Goal: Find specific page/section: Find specific page/section

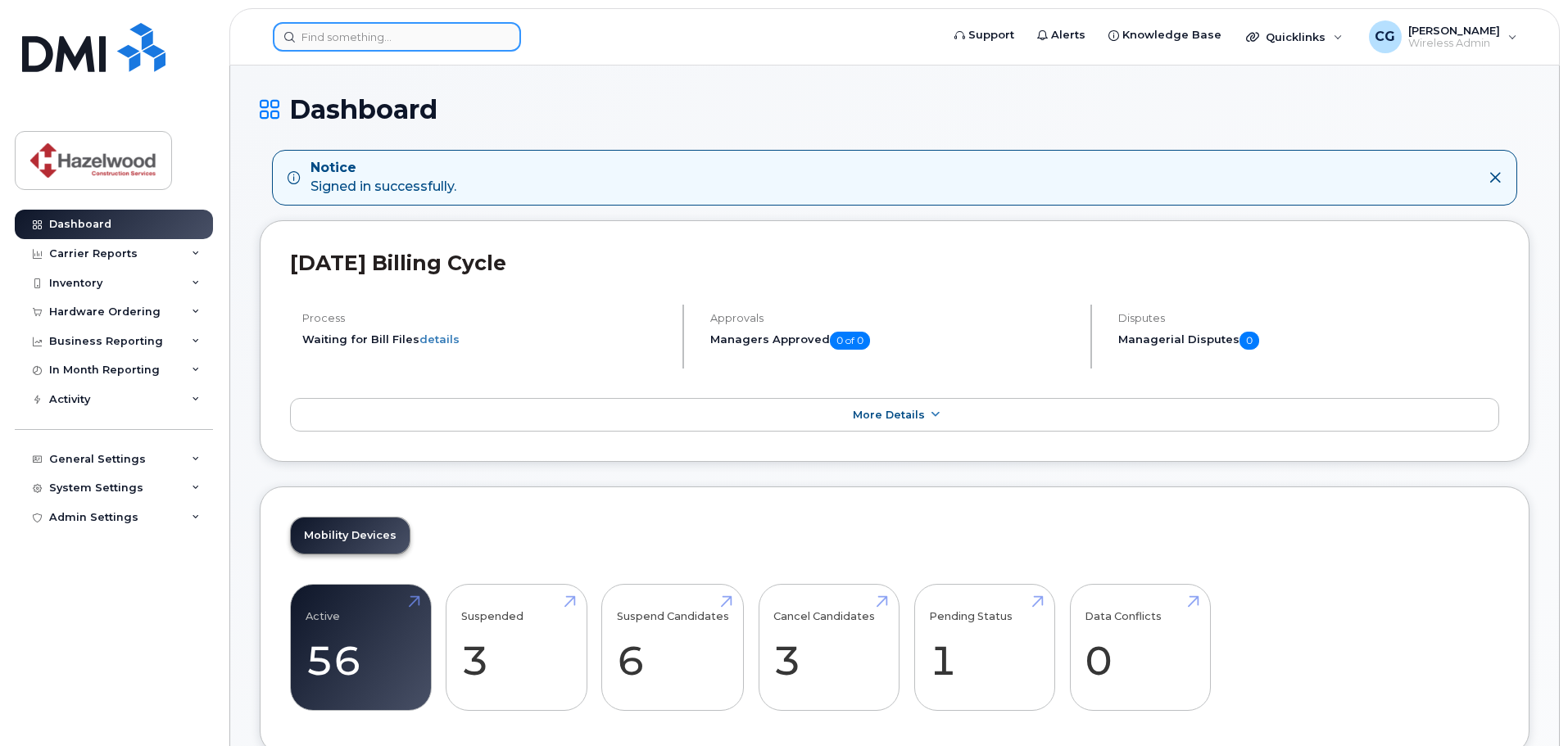
click at [406, 33] on input at bounding box center [397, 36] width 248 height 29
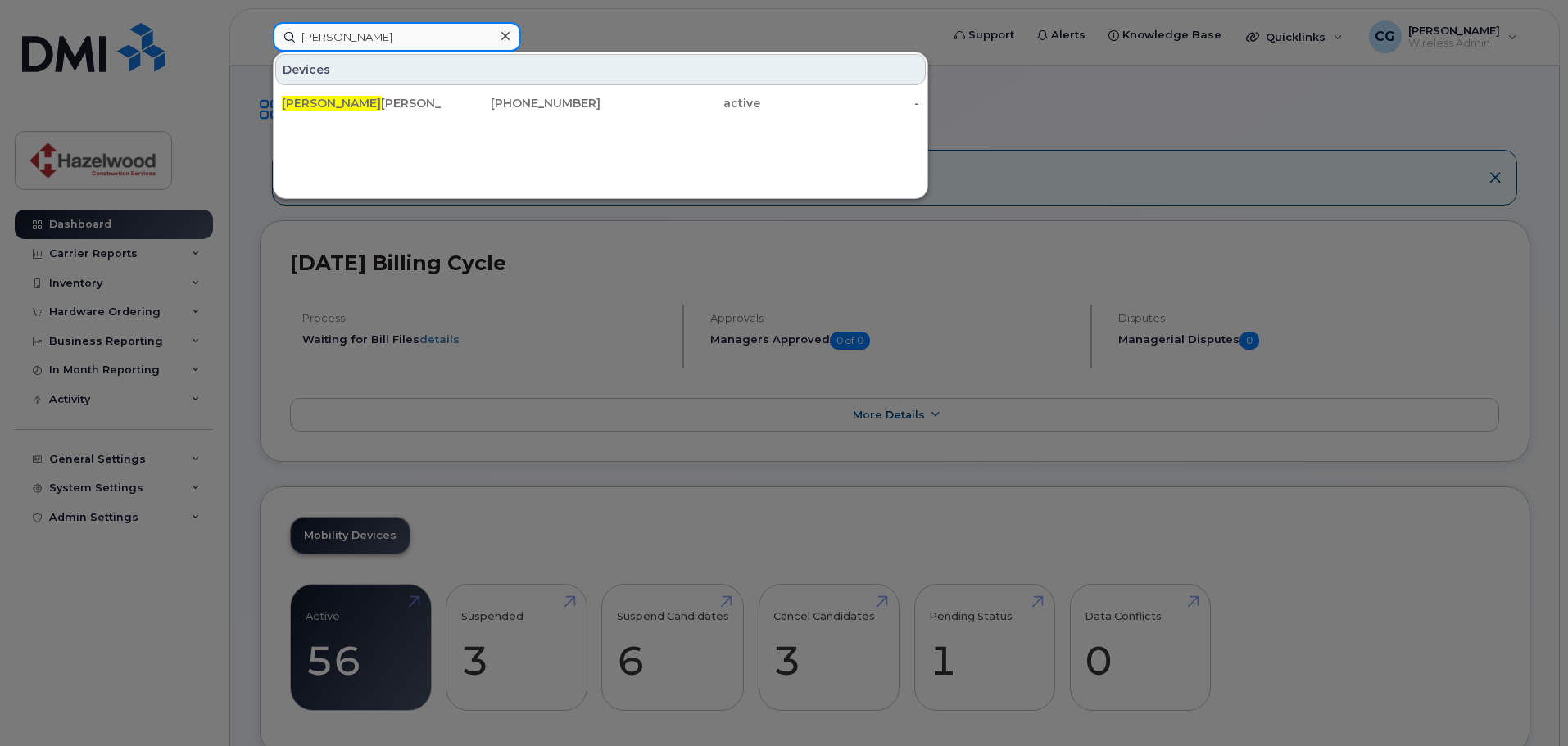
type input "[PERSON_NAME]"
click at [360, 104] on div "[PERSON_NAME]" at bounding box center [361, 103] width 160 height 17
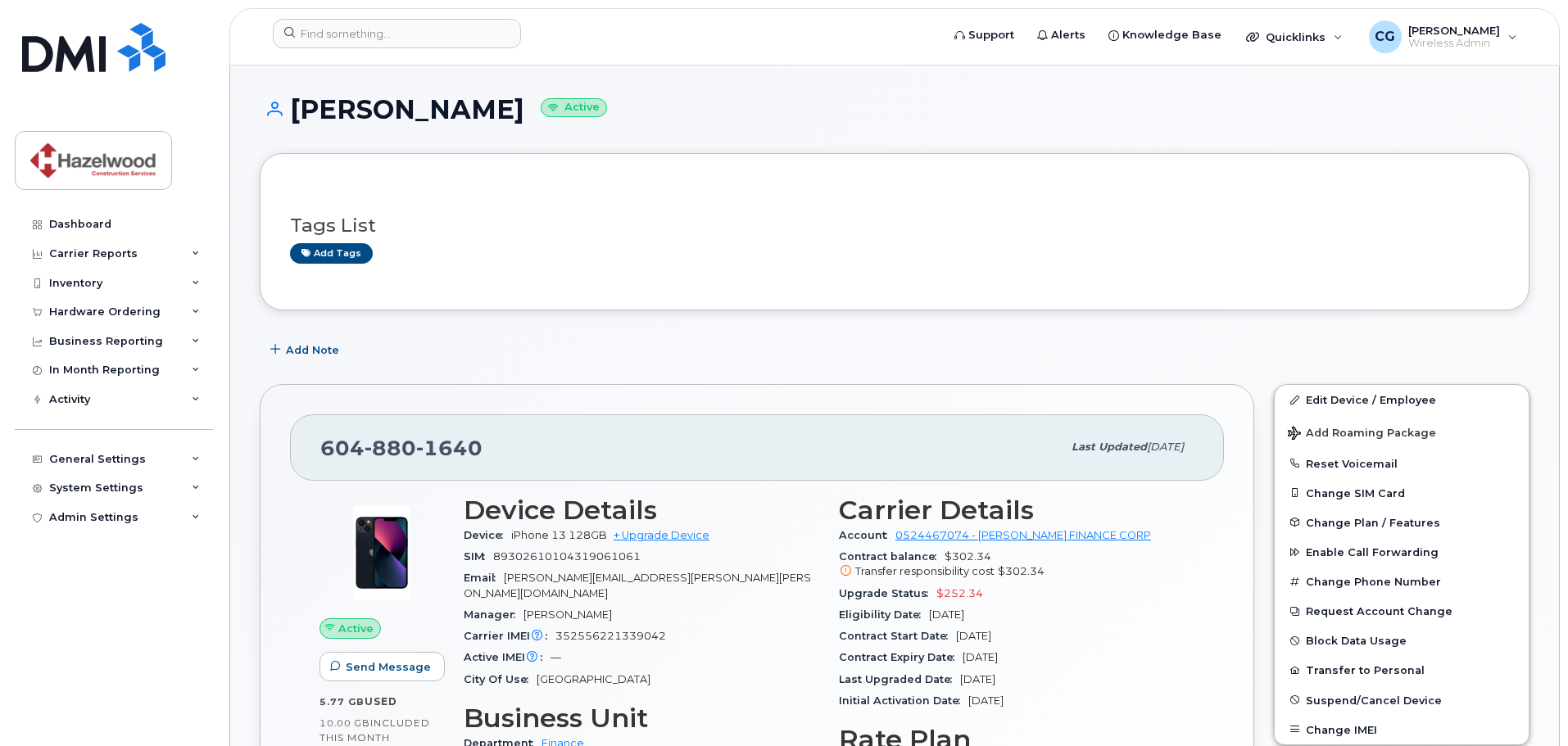
click at [985, 630] on span "Jun 20, 2023" at bounding box center [973, 636] width 35 height 12
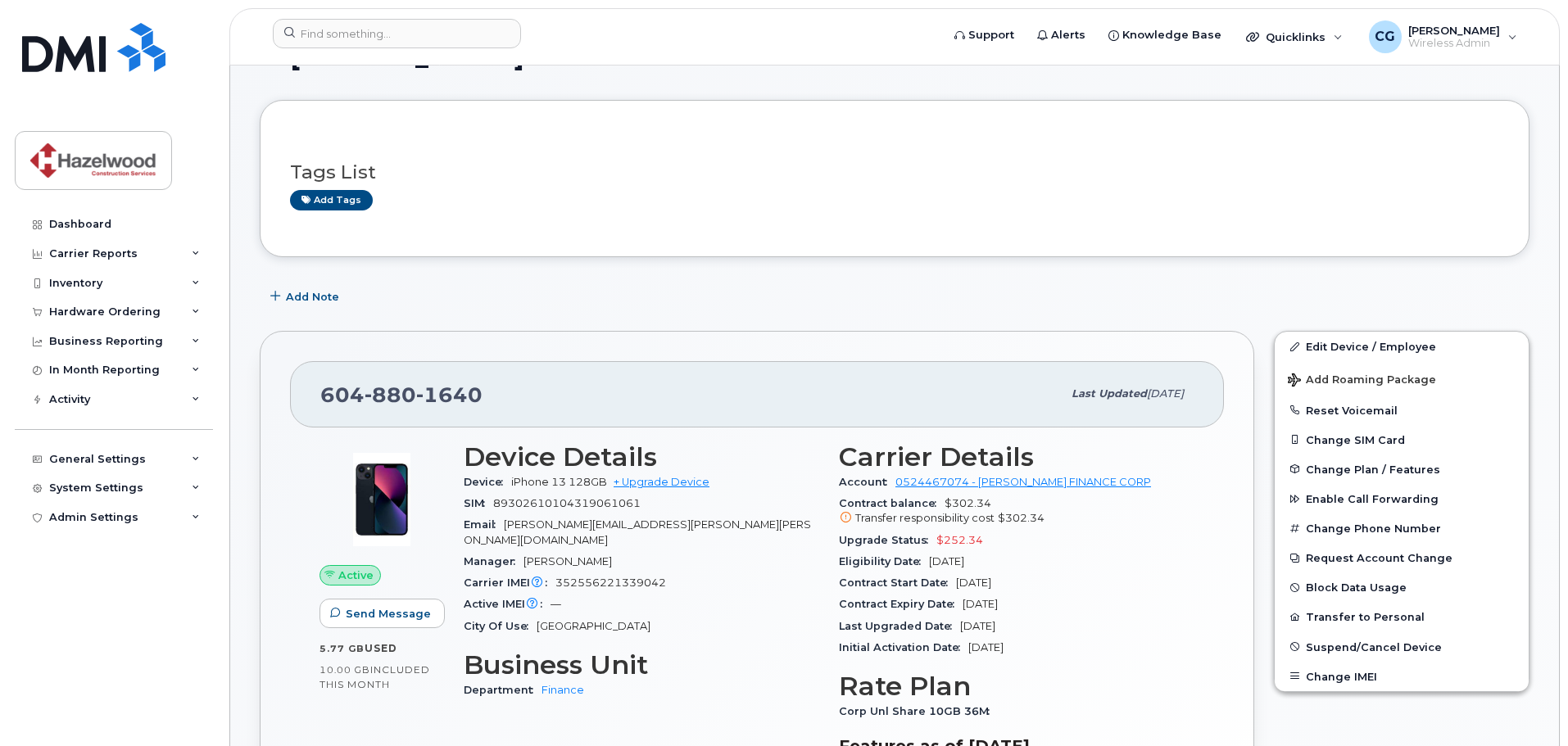
scroll to position [82, 0]
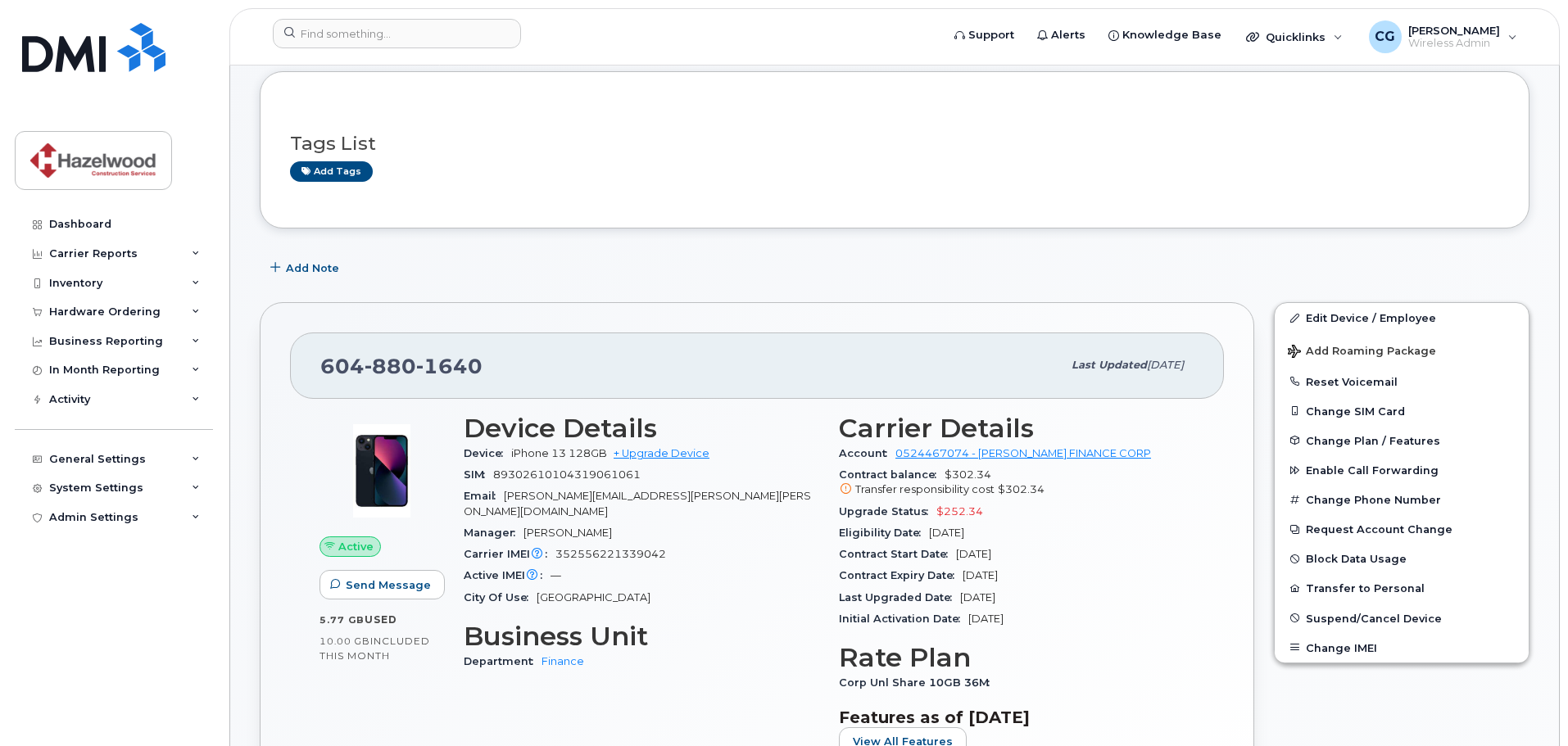
drag, startPoint x: 1000, startPoint y: 531, endPoint x: 942, endPoint y: 533, distance: 58.0
click at [942, 533] on span "Jun 20, 2026" at bounding box center [946, 532] width 35 height 12
drag, startPoint x: 975, startPoint y: 575, endPoint x: 1002, endPoint y: 571, distance: 27.3
click at [997, 571] on span "Jun 19, 2026" at bounding box center [980, 575] width 35 height 12
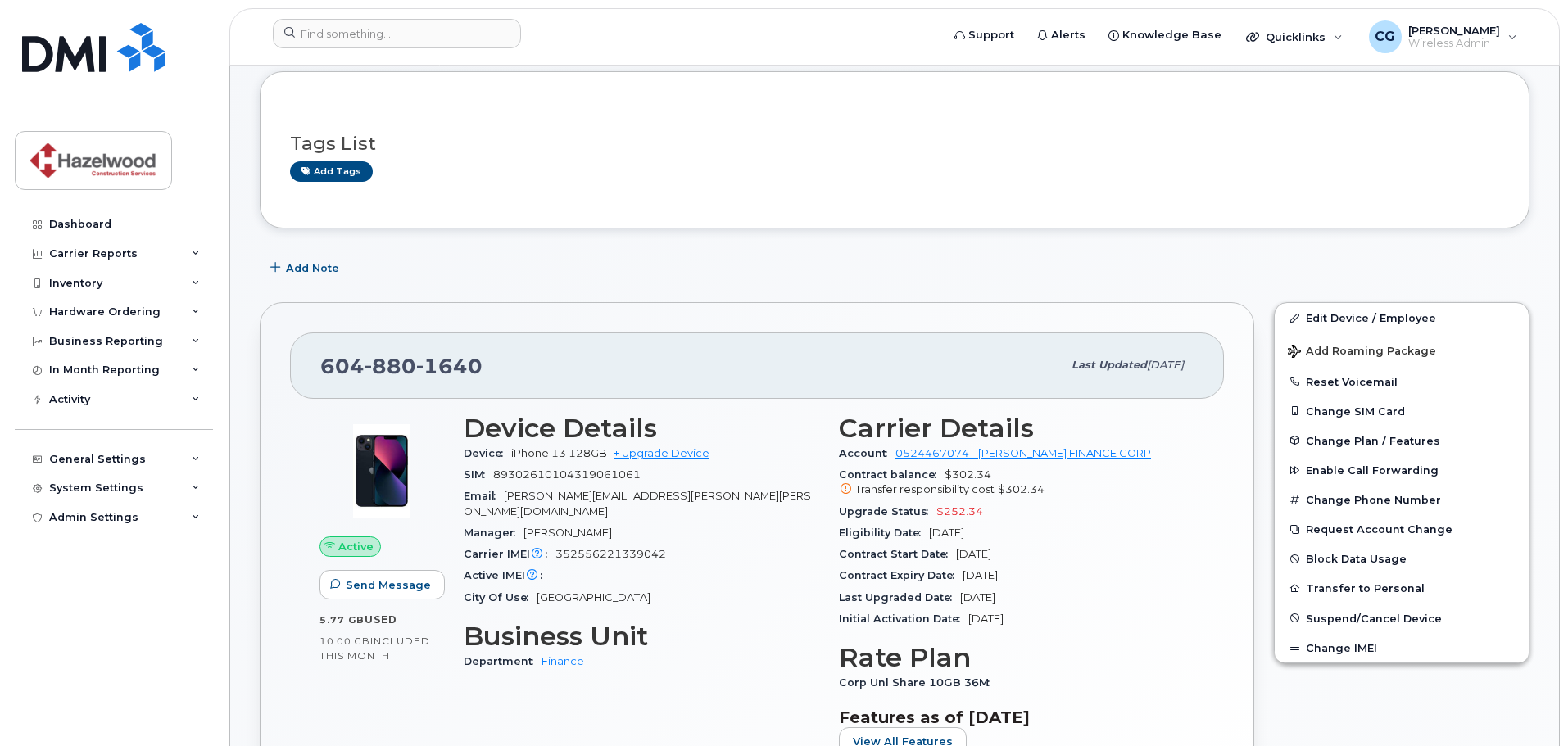
click at [997, 571] on span "Jun 19, 2026" at bounding box center [980, 575] width 35 height 12
click at [1197, 542] on div "Carrier Details Account 0524467074 - Bell - HAZELWOOD FINANCE CORP Contract bal…" at bounding box center [1016, 592] width 375 height 376
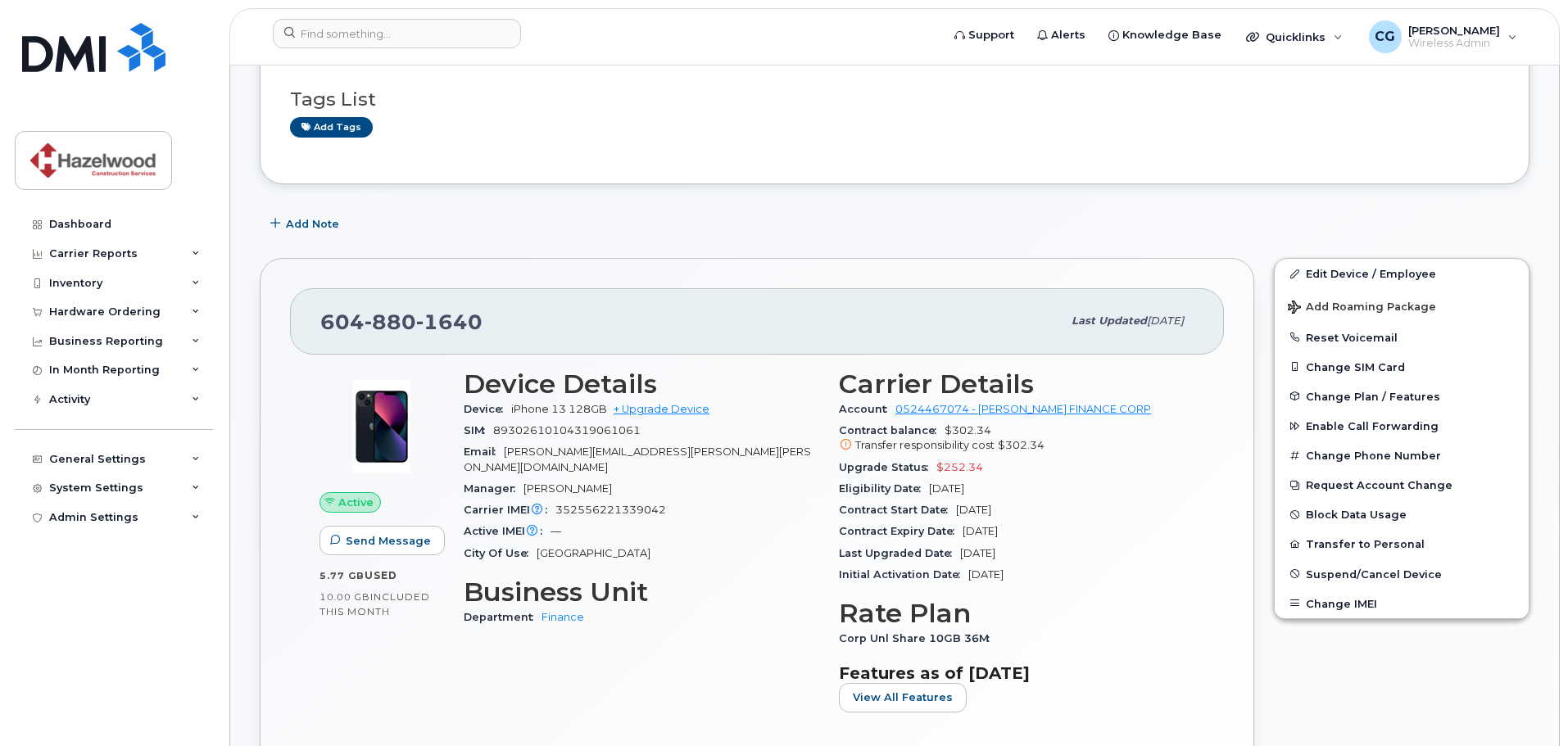
scroll to position [163, 0]
